Goal: Transaction & Acquisition: Purchase product/service

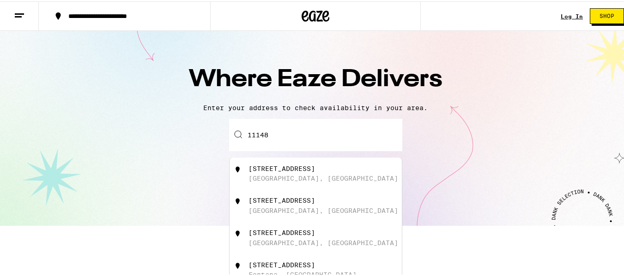
click at [252, 180] on div "[GEOGRAPHIC_DATA], [GEOGRAPHIC_DATA]" at bounding box center [323, 177] width 150 height 7
type input "[STREET_ADDRESS]"
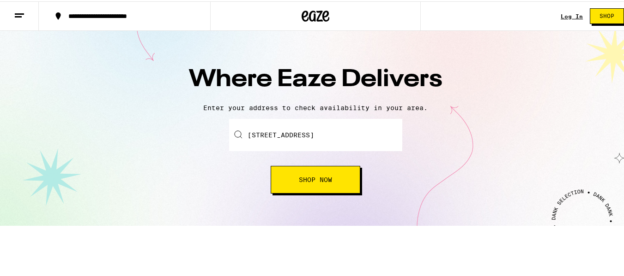
click at [324, 180] on span "Shop Now" at bounding box center [315, 178] width 33 height 6
